Goal: Task Accomplishment & Management: Use online tool/utility

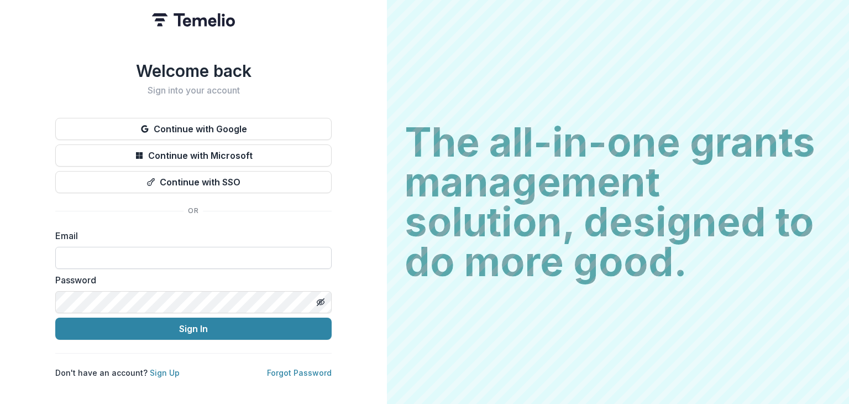
click at [152, 248] on input at bounding box center [193, 258] width 277 height 22
type input "**********"
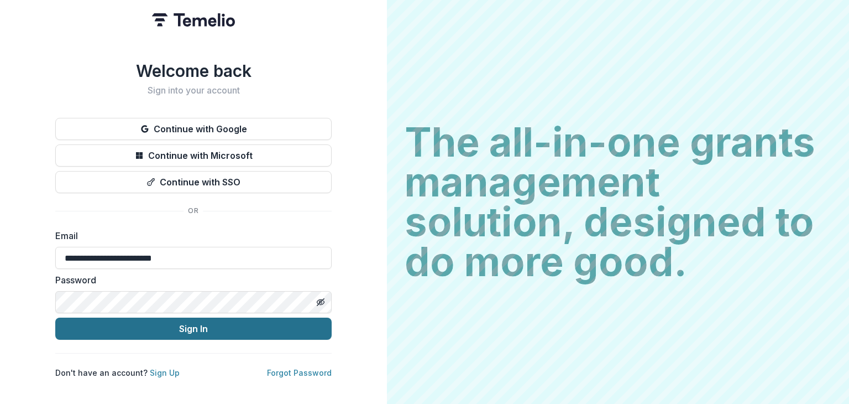
click at [169, 326] on button "Sign In" at bounding box center [193, 328] width 277 height 22
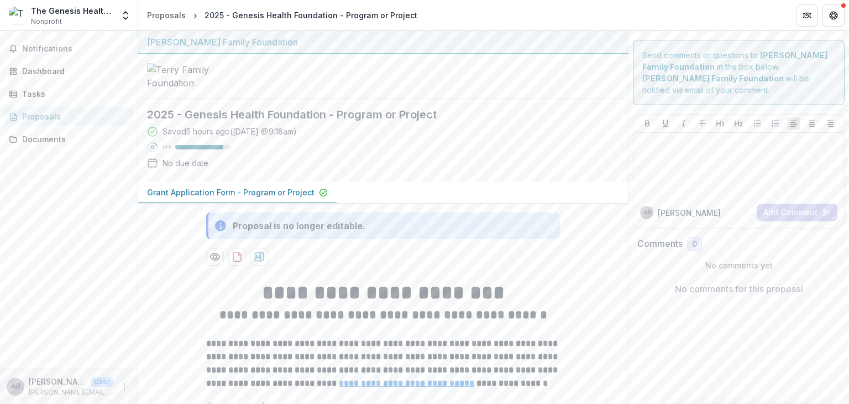
drag, startPoint x: 846, startPoint y: 37, endPoint x: 98, endPoint y: 220, distance: 769.8
click at [98, 220] on div "Notifications Dashboard Tasks Proposals Documents" at bounding box center [69, 199] width 138 height 337
click at [44, 142] on div "Documents" at bounding box center [73, 139] width 102 height 12
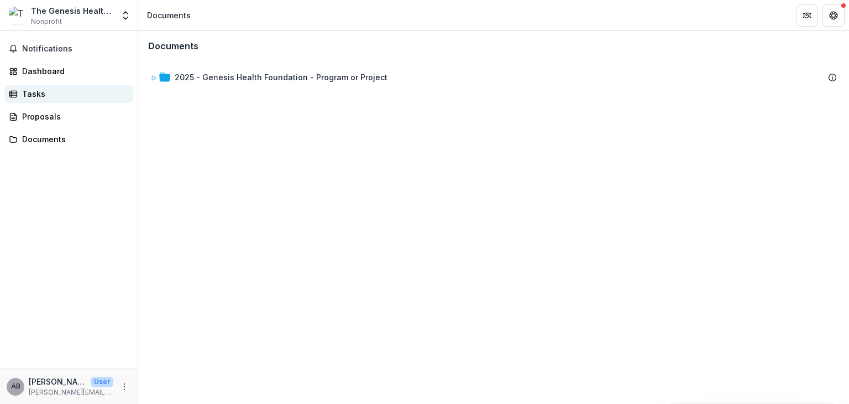
click at [29, 98] on div "Tasks" at bounding box center [73, 94] width 102 height 12
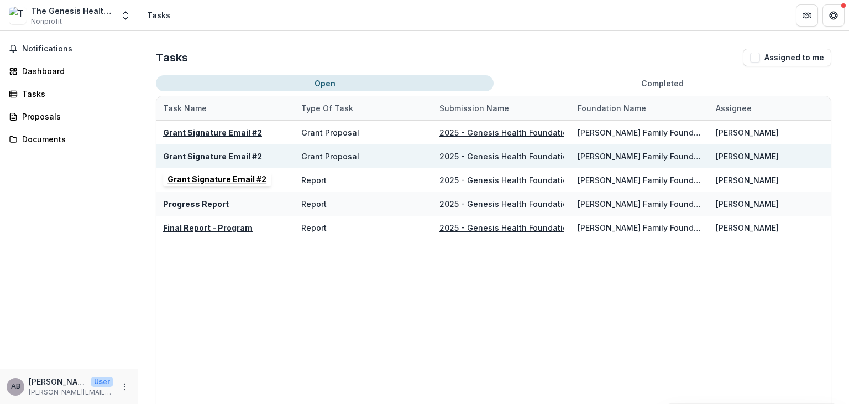
click at [244, 152] on u "Grant Signature Email #2" at bounding box center [212, 156] width 99 height 9
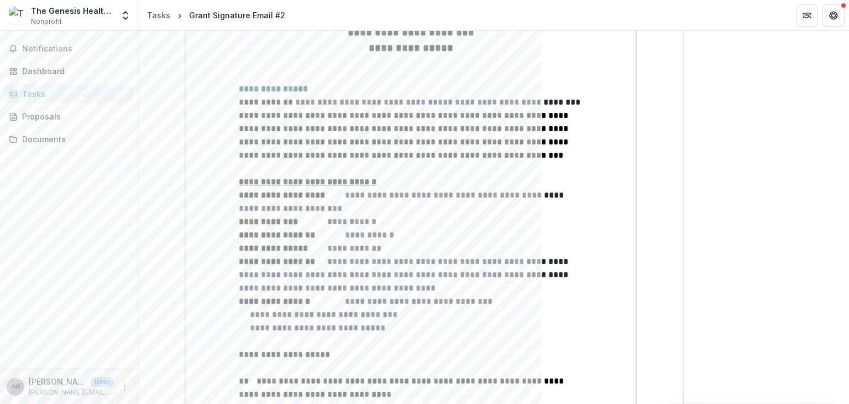
scroll to position [696, 0]
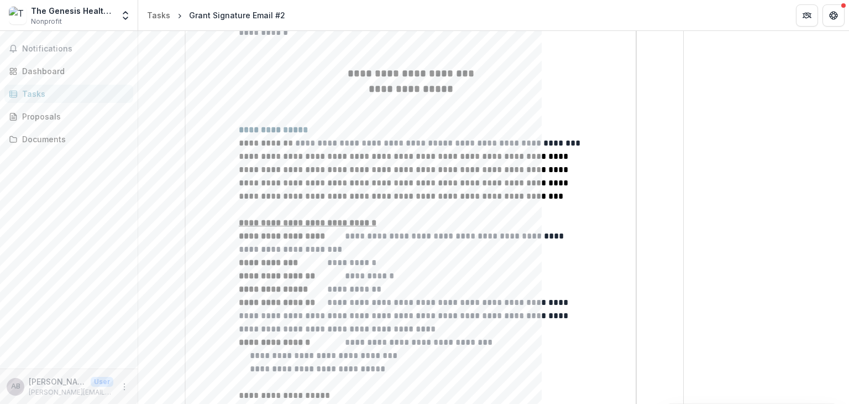
drag, startPoint x: 845, startPoint y: 163, endPoint x: 845, endPoint y: 175, distance: 12.2
click at [845, 175] on div "Send comments or questions to [PERSON_NAME] Family Foundation in the box below.…" at bounding box center [766, 408] width 165 height 2147
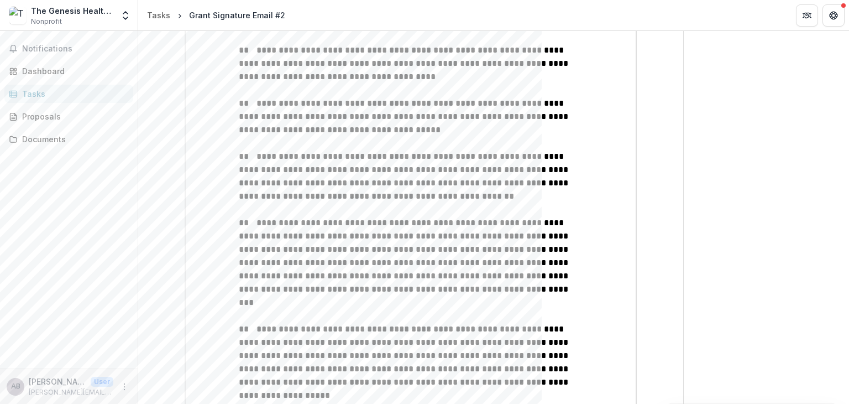
scroll to position [1329, 0]
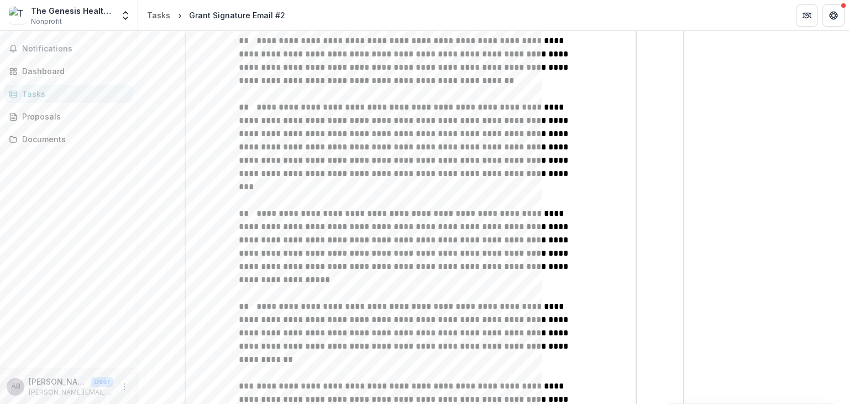
drag, startPoint x: 847, startPoint y: 171, endPoint x: 740, endPoint y: 153, distance: 108.8
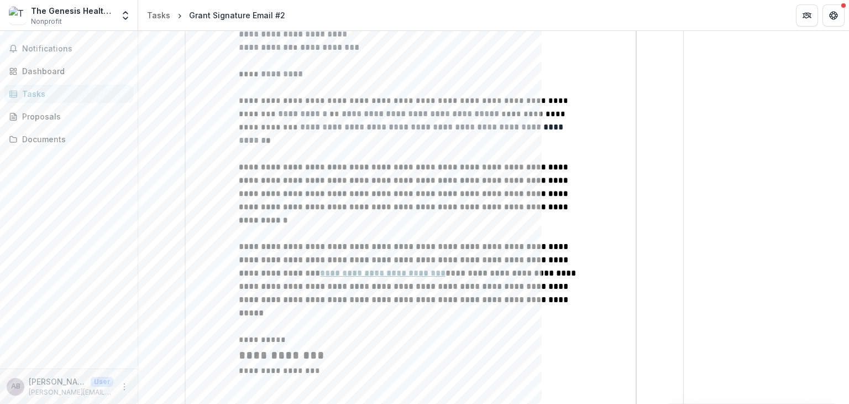
scroll to position [241, 0]
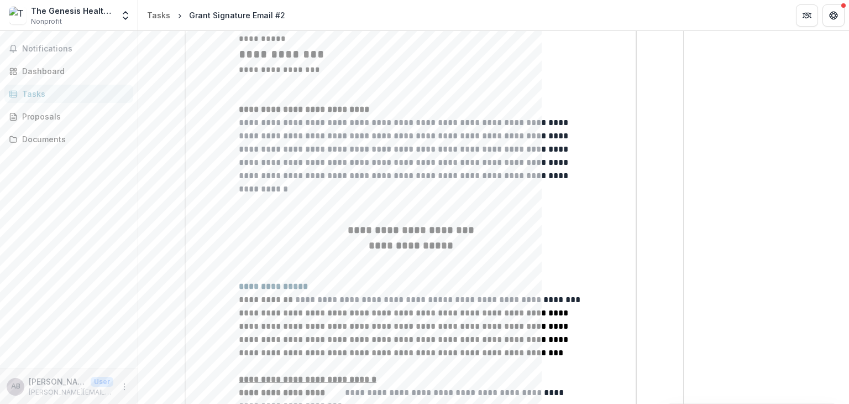
scroll to position [604, 0]
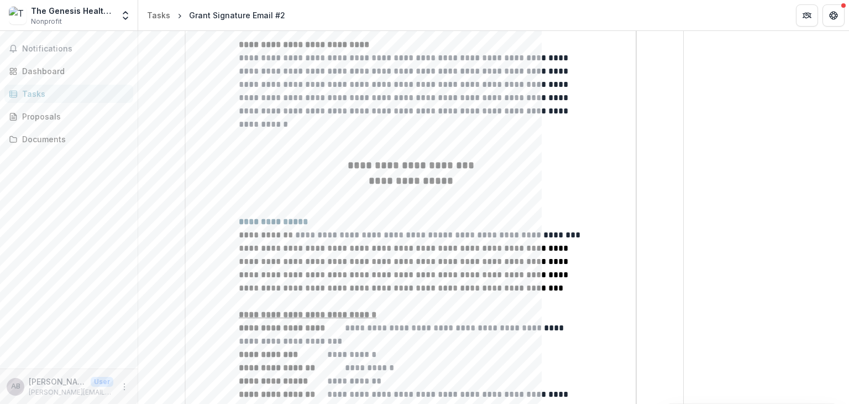
drag, startPoint x: 588, startPoint y: 224, endPoint x: 618, endPoint y: 220, distance: 29.6
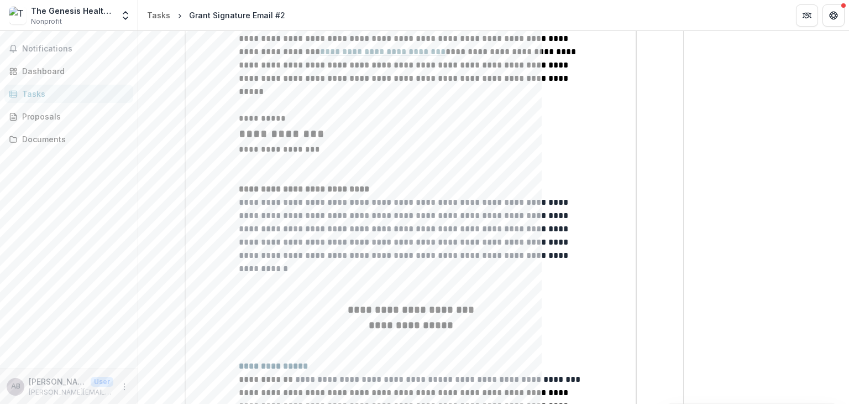
click at [416, 198] on span "**********" at bounding box center [405, 235] width 332 height 75
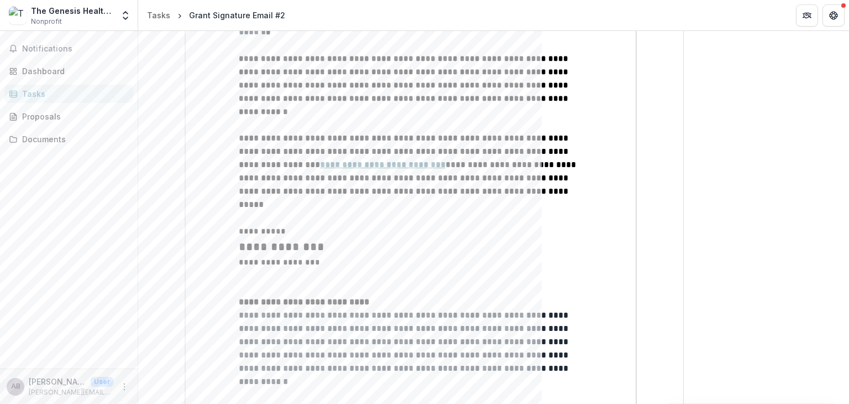
scroll to position [400, 0]
